Goal: Task Accomplishment & Management: Manage account settings

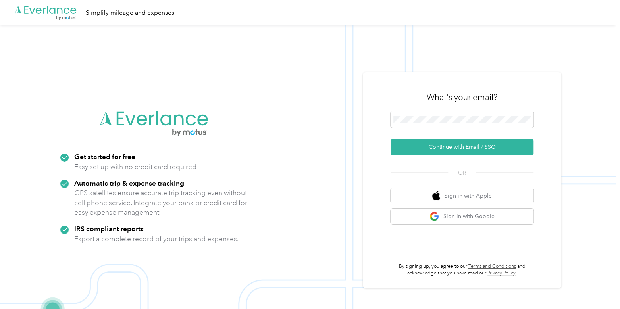
click at [54, 96] on img at bounding box center [308, 179] width 616 height 309
click at [435, 146] on button "Continue with Email / SSO" at bounding box center [462, 147] width 143 height 17
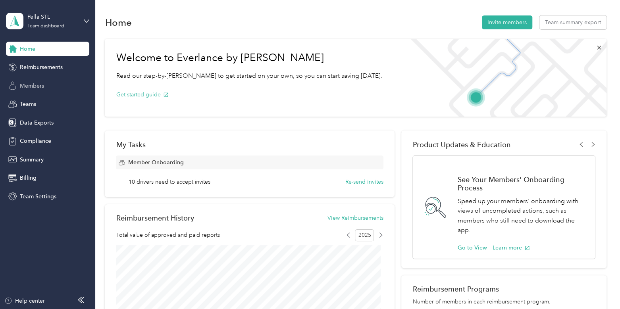
click at [38, 87] on span "Members" at bounding box center [32, 86] width 24 height 8
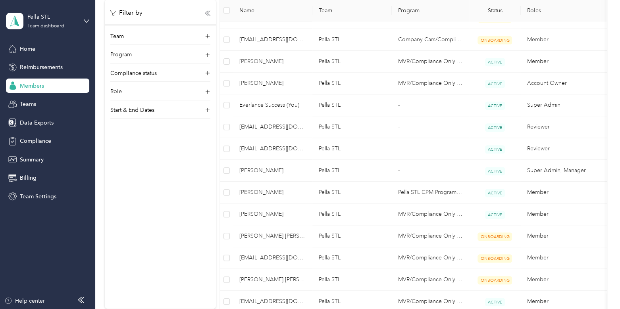
scroll to position [400, 0]
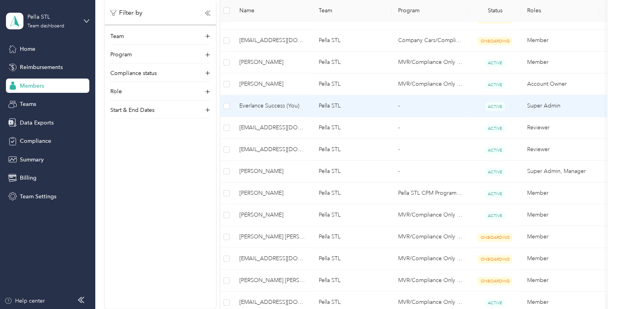
click at [270, 105] on span "Everlance Success (You)" at bounding box center [272, 106] width 67 height 9
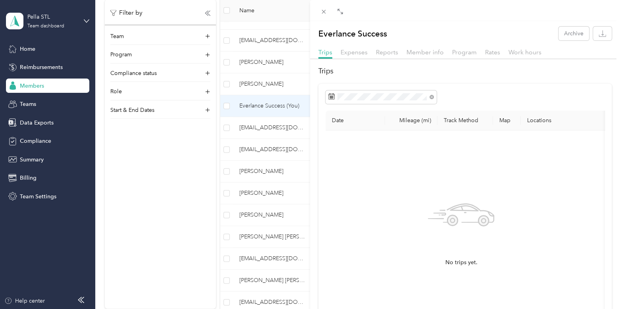
click at [476, 50] on div "Trips Expenses Reports Member info Program Rates Work hours" at bounding box center [465, 54] width 310 height 12
click at [464, 51] on span "Program" at bounding box center [464, 52] width 25 height 8
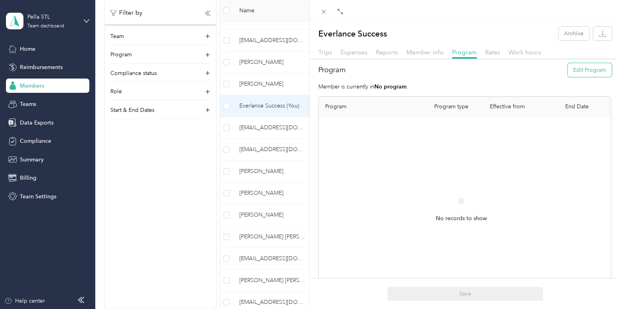
click at [574, 73] on button "Edit Program" at bounding box center [590, 70] width 44 height 14
click at [391, 187] on div "MVR/Compliance Only 2024 (CPM)" at bounding box center [373, 186] width 85 height 17
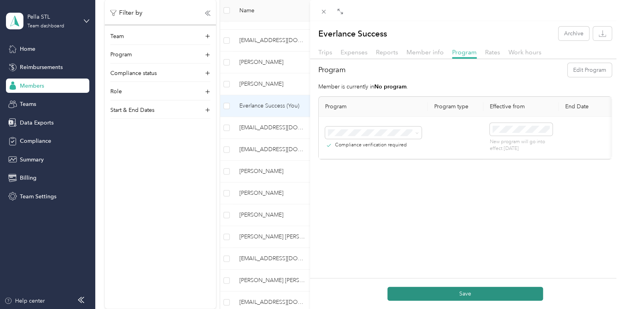
click at [446, 298] on button "Save" at bounding box center [465, 294] width 156 height 14
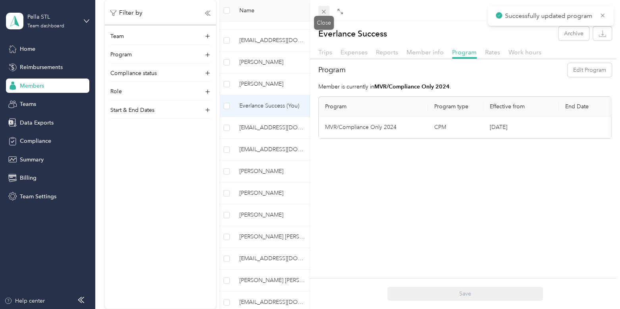
click at [326, 10] on icon at bounding box center [324, 12] width 4 height 4
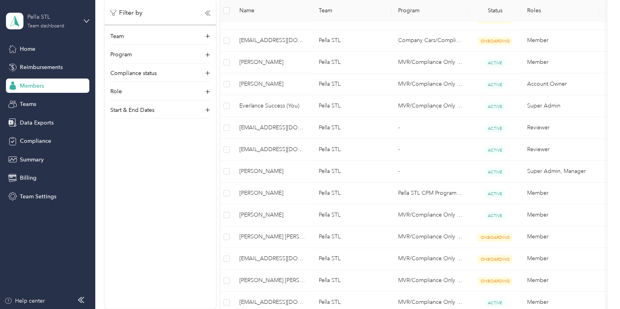
click at [59, 14] on div "Pella STL" at bounding box center [52, 17] width 50 height 8
click at [41, 78] on div "Personal dashboard" at bounding box center [90, 83] width 156 height 14
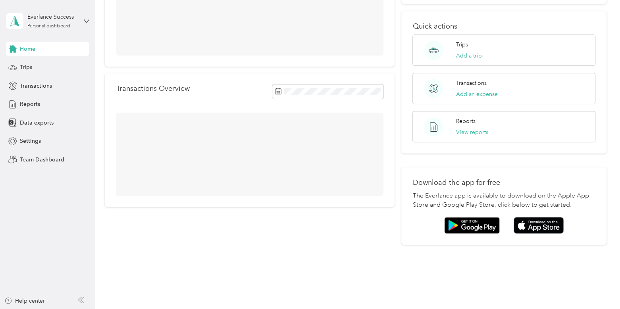
scroll to position [119, 0]
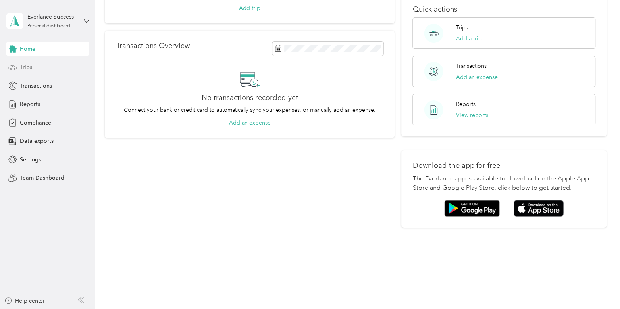
click at [32, 69] on div "Trips" at bounding box center [47, 67] width 83 height 14
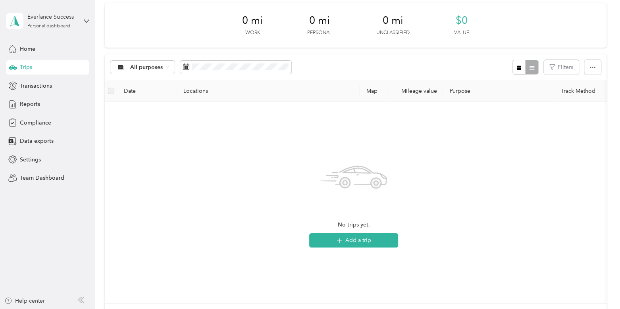
scroll to position [31, 0]
click at [387, 240] on button "Add a trip" at bounding box center [353, 241] width 89 height 14
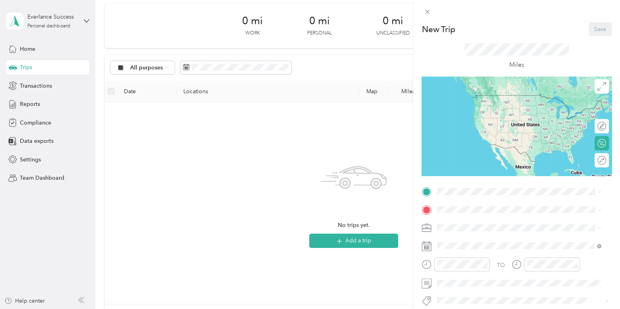
scroll to position [8, 0]
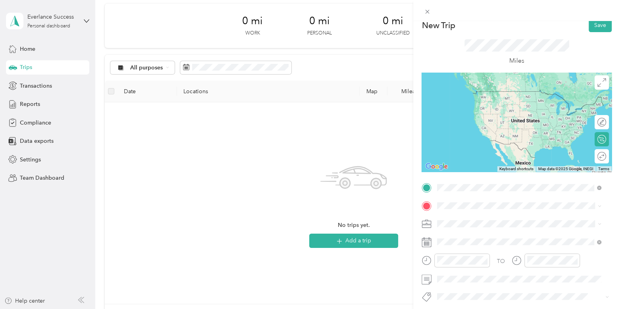
click at [480, 214] on span "[STREET_ADDRESS][US_STATE]" at bounding box center [491, 215] width 79 height 7
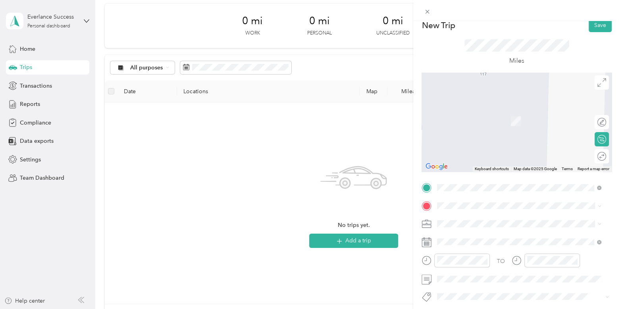
click at [483, 140] on span "[STREET_ADDRESS][US_STATE]" at bounding box center [491, 143] width 79 height 7
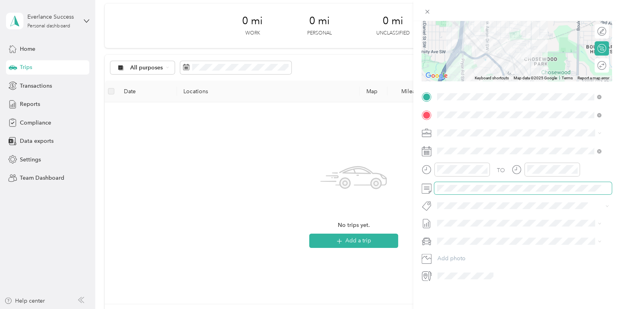
scroll to position [0, 0]
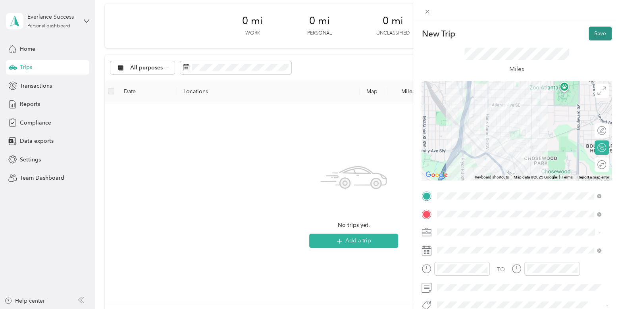
click at [595, 33] on button "Save" at bounding box center [600, 34] width 23 height 14
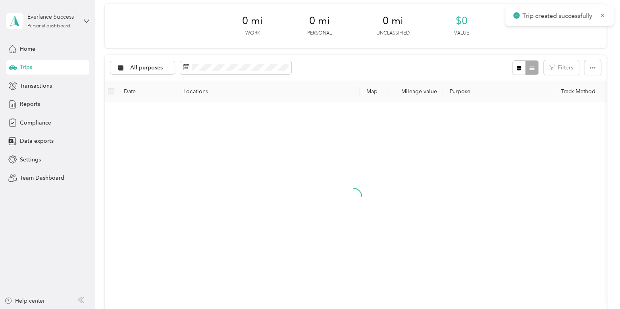
scroll to position [2, 0]
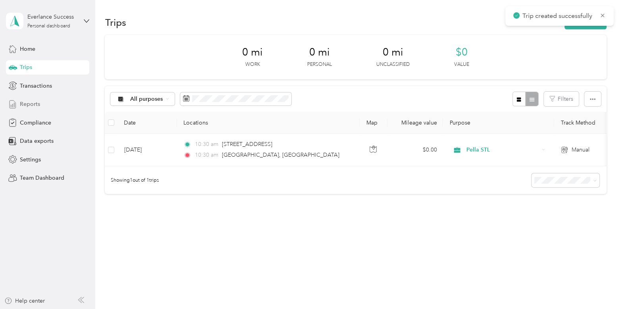
click at [40, 106] on div "Reports" at bounding box center [47, 104] width 83 height 14
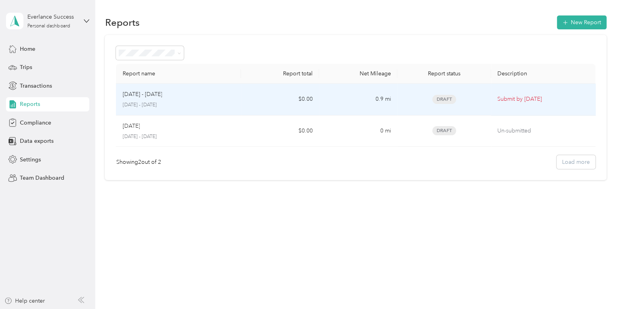
click at [227, 102] on p "[DATE] - [DATE]" at bounding box center [178, 105] width 112 height 7
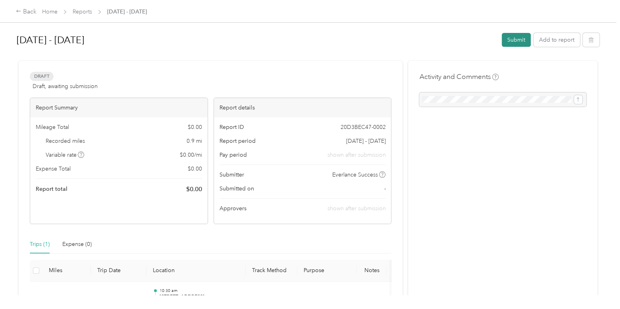
click at [514, 39] on button "Submit" at bounding box center [516, 40] width 29 height 14
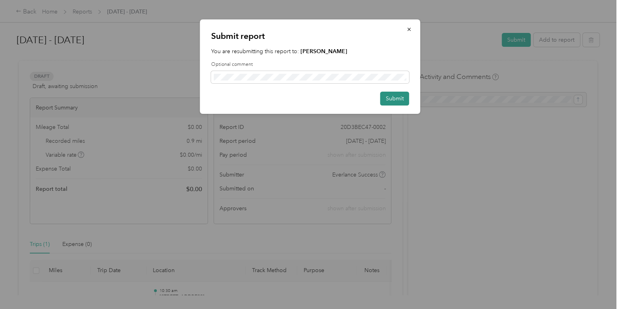
click at [403, 103] on button "Submit" at bounding box center [394, 99] width 29 height 14
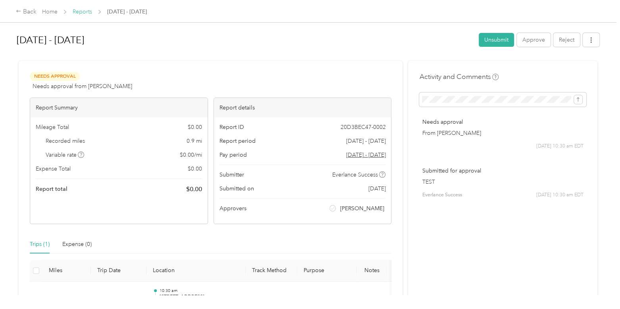
click at [80, 13] on link "Reports" at bounding box center [82, 11] width 19 height 7
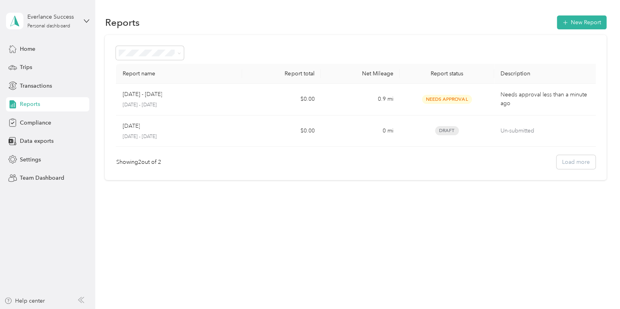
click at [46, 228] on aside "Everlance Success Personal dashboard Home Trips Transactions Reports Compliance…" at bounding box center [47, 154] width 95 height 309
click at [54, 19] on div "Everlance Success" at bounding box center [52, 17] width 50 height 8
click at [41, 67] on div "Team dashboard" at bounding box center [90, 65] width 156 height 14
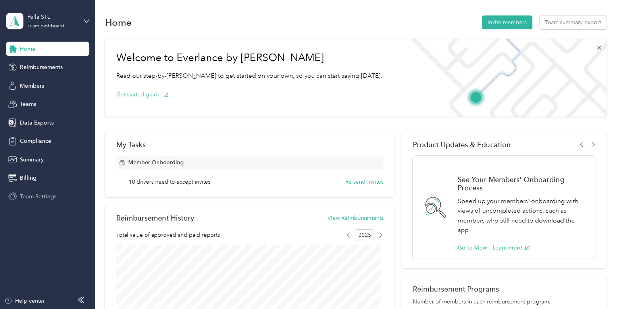
click at [39, 196] on span "Team Settings" at bounding box center [38, 197] width 37 height 8
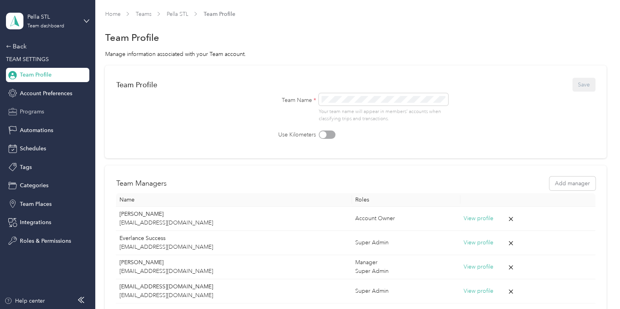
drag, startPoint x: 35, startPoint y: 113, endPoint x: 26, endPoint y: 112, distance: 8.8
click at [26, 112] on span "Programs" at bounding box center [32, 112] width 24 height 8
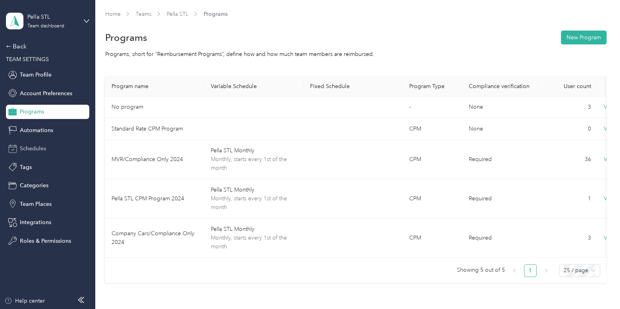
click at [33, 146] on span "Schedules" at bounding box center [33, 148] width 26 height 8
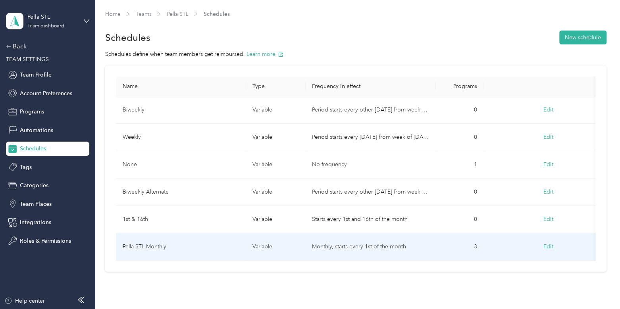
click at [181, 241] on td "Pella STL Monthly" at bounding box center [181, 246] width 130 height 27
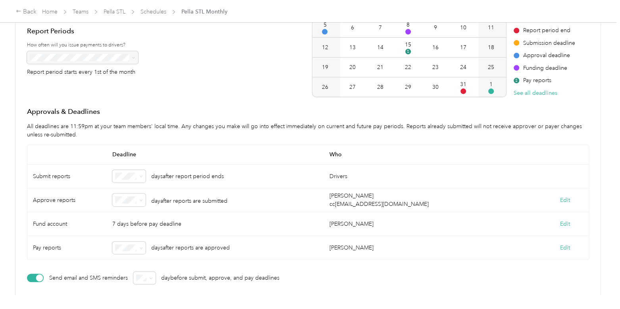
scroll to position [121, 0]
click at [154, 8] on link "Schedules" at bounding box center [154, 11] width 26 height 7
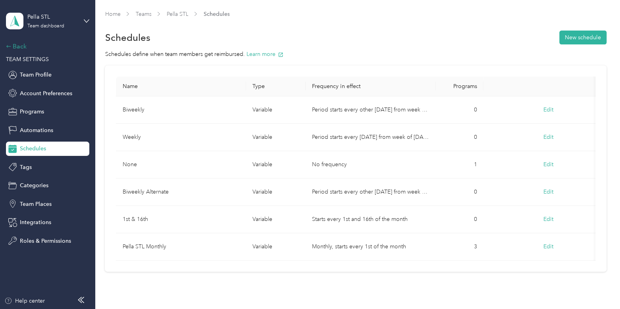
click at [22, 44] on div "Back" at bounding box center [45, 47] width 79 height 10
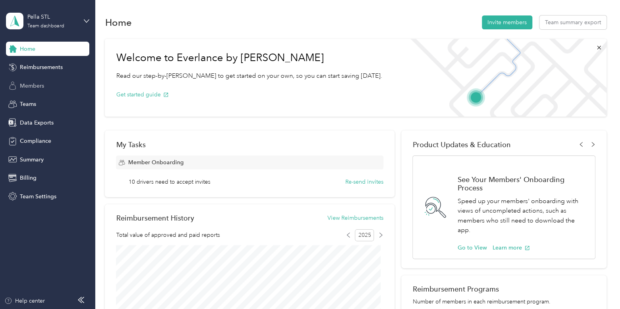
click at [42, 84] on span "Members" at bounding box center [32, 86] width 24 height 8
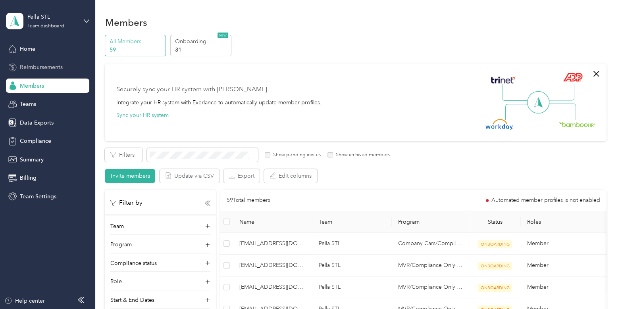
click at [50, 65] on span "Reimbursements" at bounding box center [41, 67] width 43 height 8
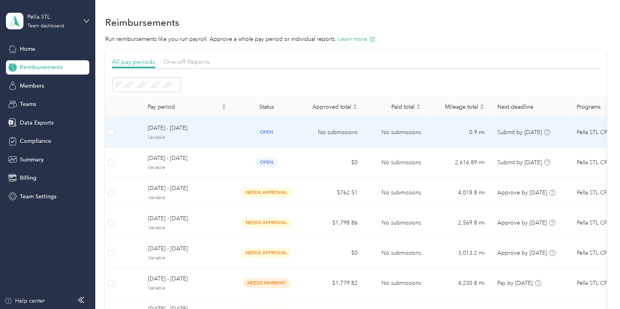
click at [224, 137] on span "Variable" at bounding box center [187, 137] width 79 height 7
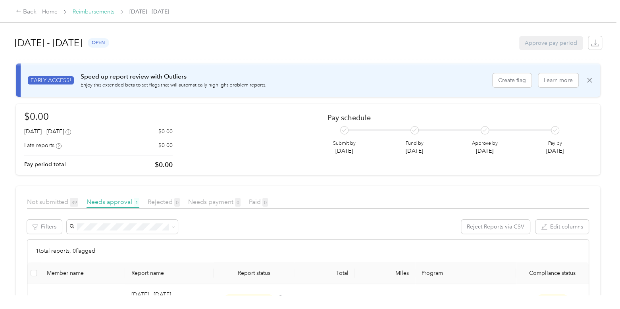
click at [100, 12] on link "Reimbursements" at bounding box center [94, 11] width 42 height 7
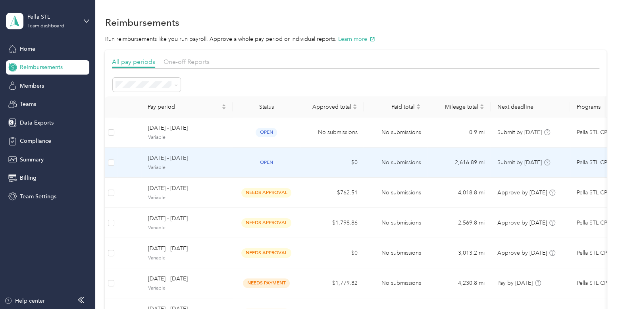
click at [204, 171] on td "[DATE] - [DATE] Variable" at bounding box center [186, 163] width 91 height 30
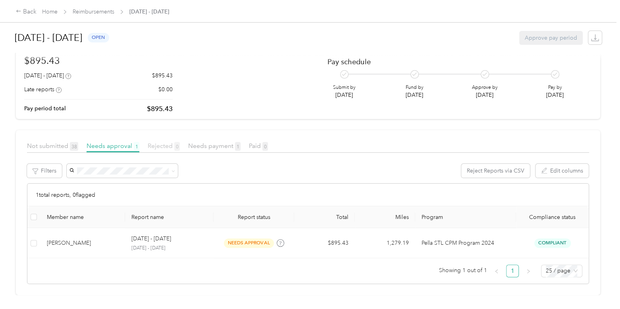
scroll to position [63, 0]
click at [214, 142] on span "Needs payment 1" at bounding box center [214, 146] width 52 height 8
click at [122, 142] on span "Needs approval 1" at bounding box center [113, 146] width 53 height 8
click at [91, 8] on link "Reimbursements" at bounding box center [94, 11] width 42 height 7
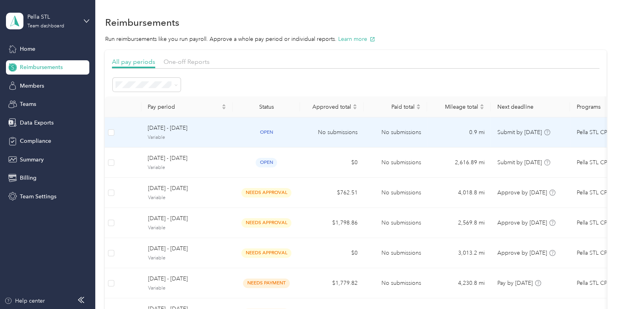
click at [216, 138] on span "Variable" at bounding box center [187, 137] width 79 height 7
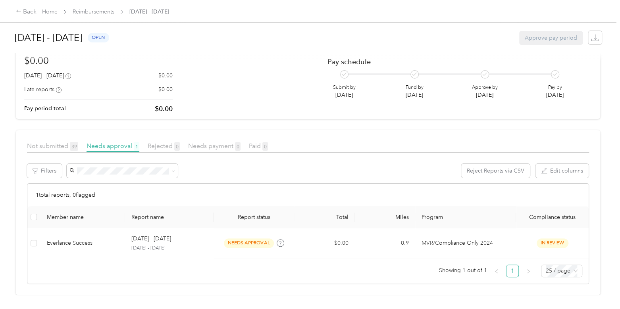
scroll to position [61, 0]
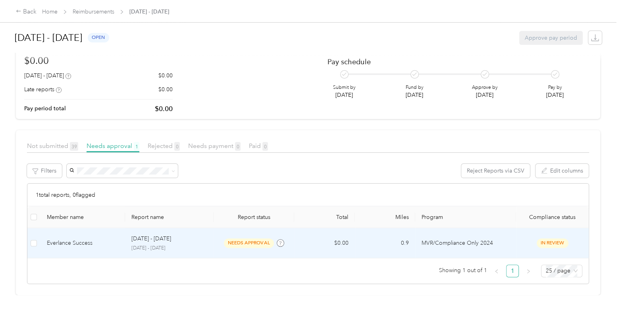
click at [222, 233] on td "needs approval" at bounding box center [254, 243] width 81 height 30
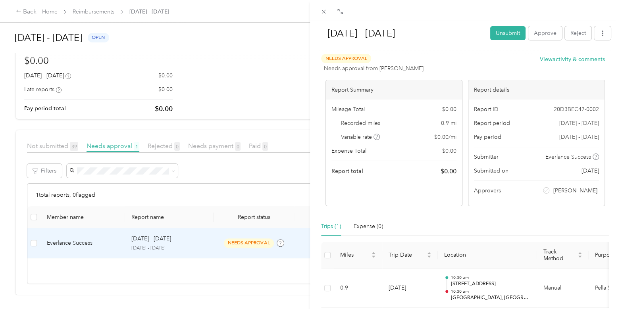
click at [53, 12] on div "[DATE] - [DATE] Unsubmit Approve Reject Needs Approval Needs approval from [PER…" at bounding box center [310, 154] width 620 height 309
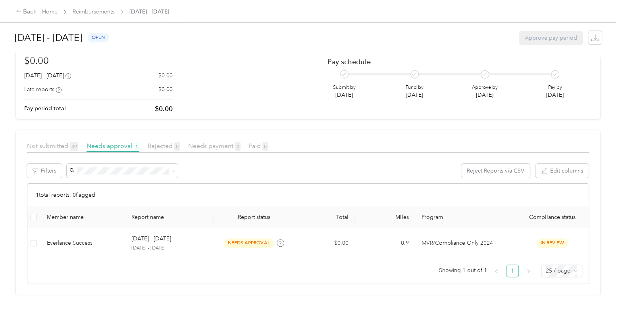
click at [46, 8] on span "Home" at bounding box center [49, 12] width 15 height 8
click at [51, 12] on link "Home" at bounding box center [49, 11] width 15 height 7
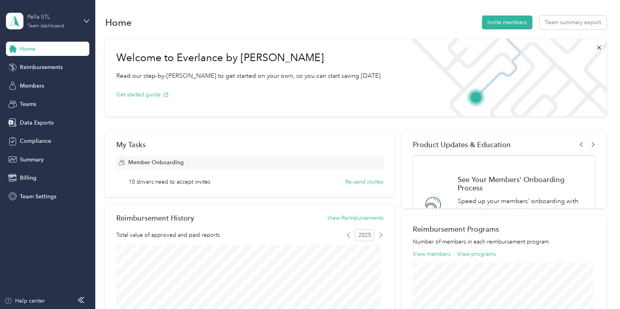
click at [45, 19] on div "Pella STL" at bounding box center [52, 17] width 50 height 8
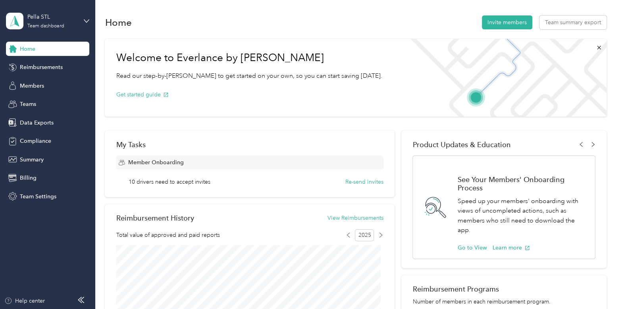
click at [44, 82] on div "Personal dashboard" at bounding box center [38, 83] width 50 height 8
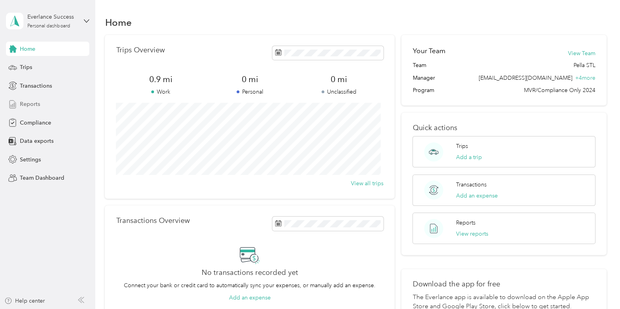
click at [47, 104] on div "Reports" at bounding box center [47, 104] width 83 height 14
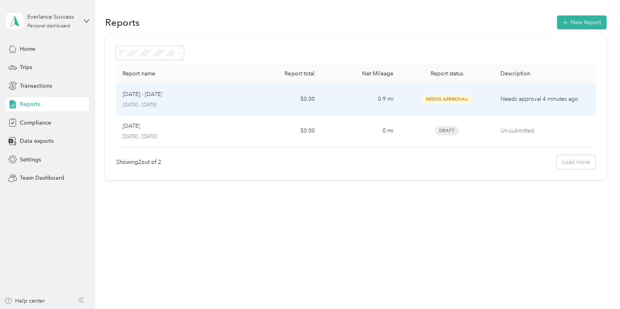
click at [172, 99] on div "[DATE] - [DATE] [DATE] - [DATE]" at bounding box center [178, 99] width 113 height 19
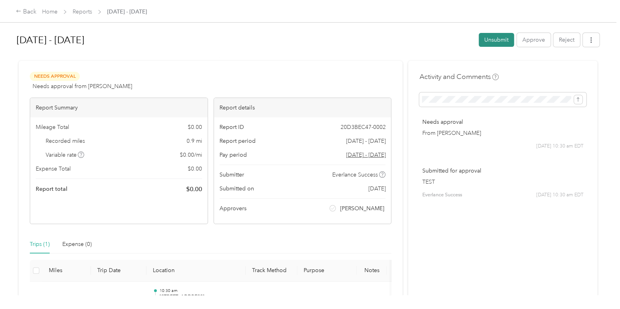
click at [489, 40] on button "Unsubmit" at bounding box center [496, 40] width 35 height 14
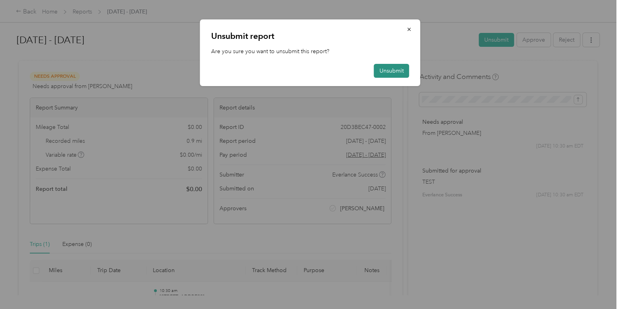
click at [383, 73] on button "Unsubmit" at bounding box center [391, 71] width 35 height 14
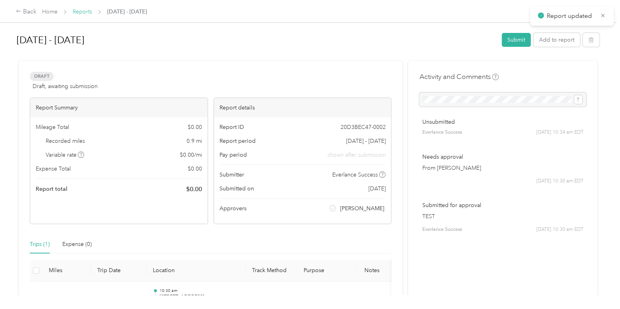
click at [82, 9] on link "Reports" at bounding box center [82, 11] width 19 height 7
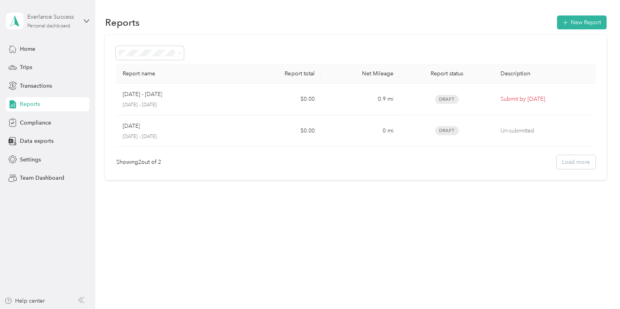
click at [46, 23] on div "Everlance Success Personal dashboard" at bounding box center [52, 21] width 50 height 16
click at [50, 66] on div "Team dashboard" at bounding box center [90, 65] width 156 height 14
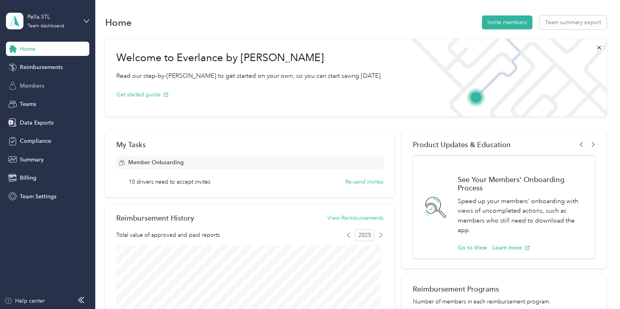
click at [60, 86] on div "Members" at bounding box center [47, 86] width 83 height 14
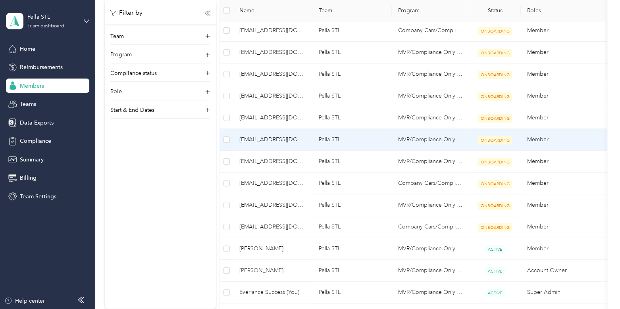
scroll to position [389, 0]
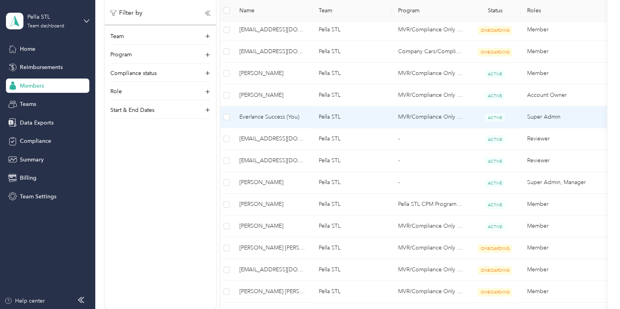
click at [285, 119] on span "Everlance Success (You)" at bounding box center [272, 117] width 67 height 9
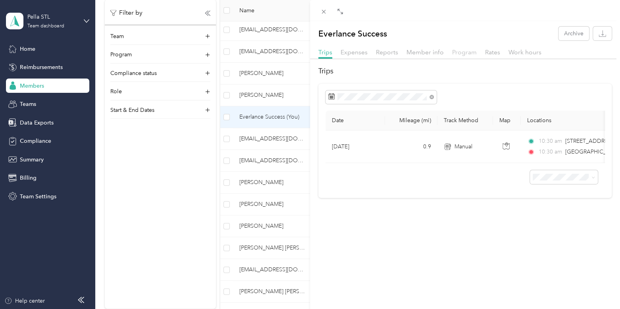
click at [464, 56] on span "Program" at bounding box center [464, 52] width 25 height 8
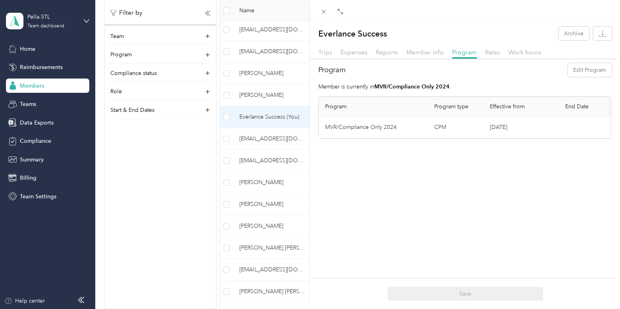
scroll to position [0, 80]
click at [578, 126] on button "Delete" at bounding box center [581, 127] width 17 height 8
click at [536, 135] on button "Yes" at bounding box center [535, 132] width 15 height 13
click at [68, 28] on div "Everlance Success Archive Trips Expenses Reports Member info Program Rates Work…" at bounding box center [310, 154] width 620 height 309
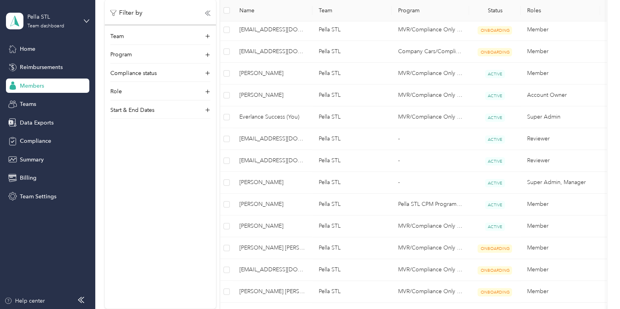
click at [57, 19] on div at bounding box center [310, 154] width 620 height 309
click at [50, 19] on div "Pella STL" at bounding box center [52, 17] width 50 height 8
click at [56, 104] on div "Log out" at bounding box center [90, 101] width 156 height 14
